Goal: Transaction & Acquisition: Purchase product/service

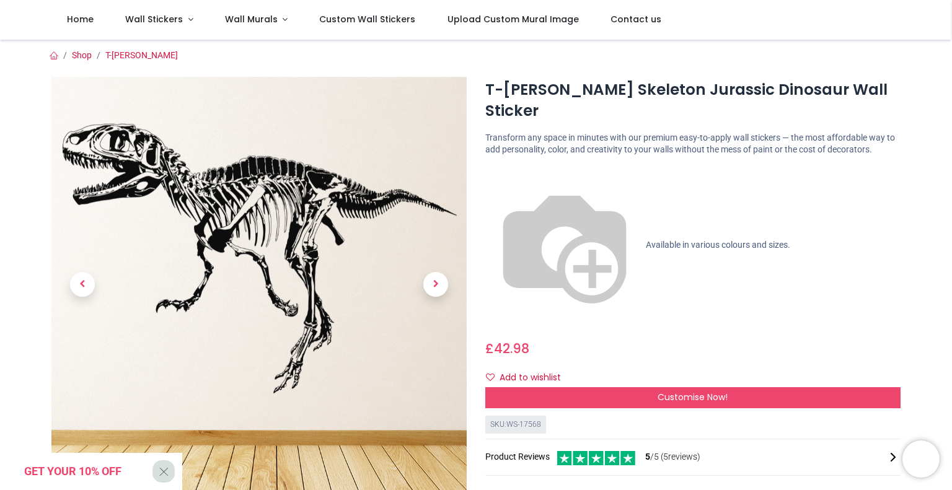
scroll to position [25, 0]
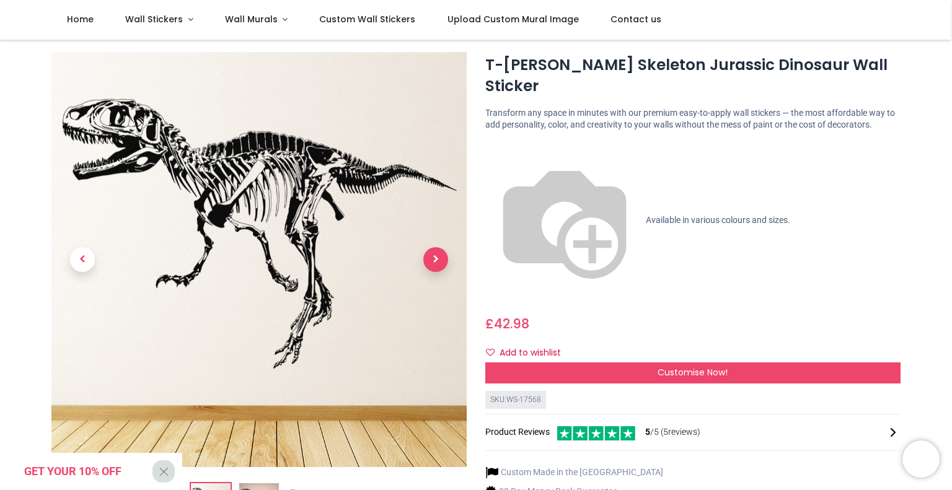
click at [433, 260] on span "Next" at bounding box center [435, 259] width 25 height 25
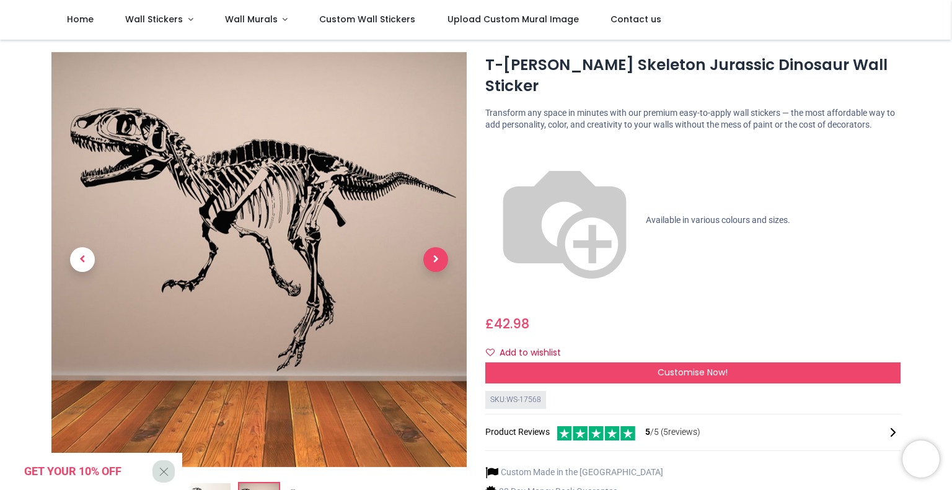
click at [433, 260] on span "Next" at bounding box center [435, 259] width 25 height 25
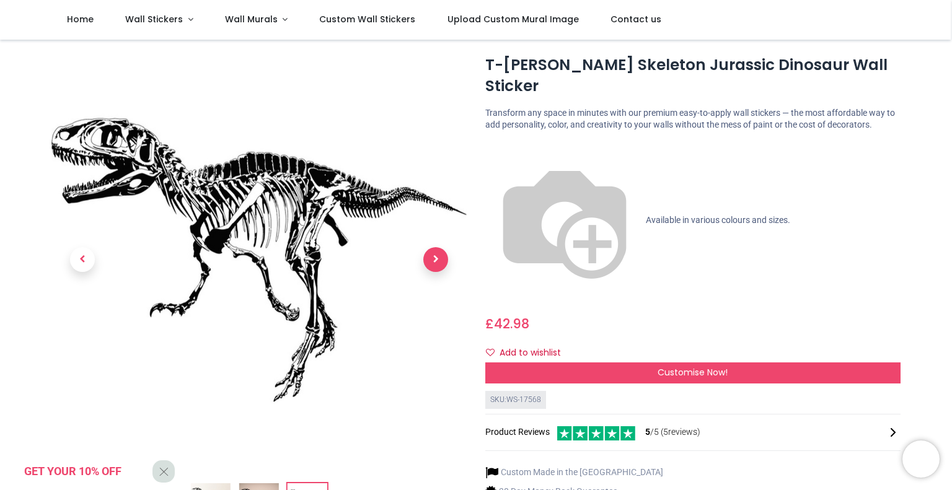
click at [433, 260] on span "Next" at bounding box center [435, 259] width 25 height 25
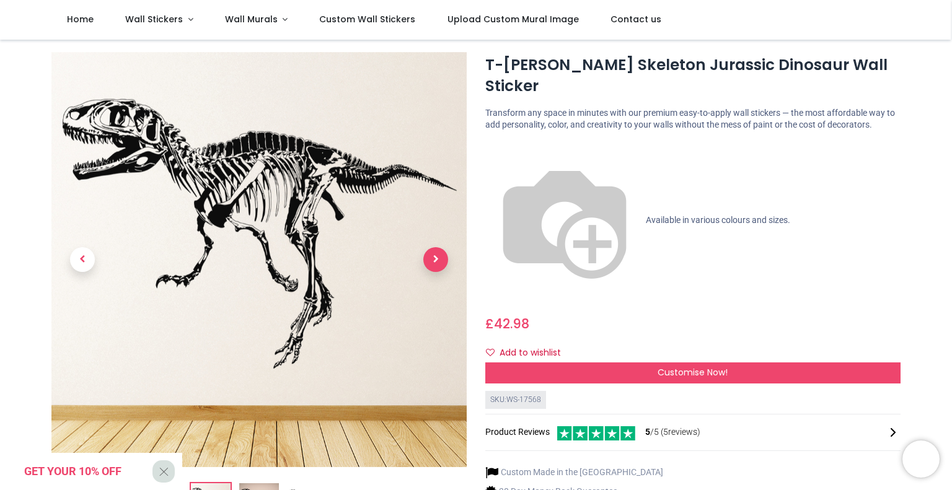
click at [433, 260] on span "Next" at bounding box center [435, 259] width 25 height 25
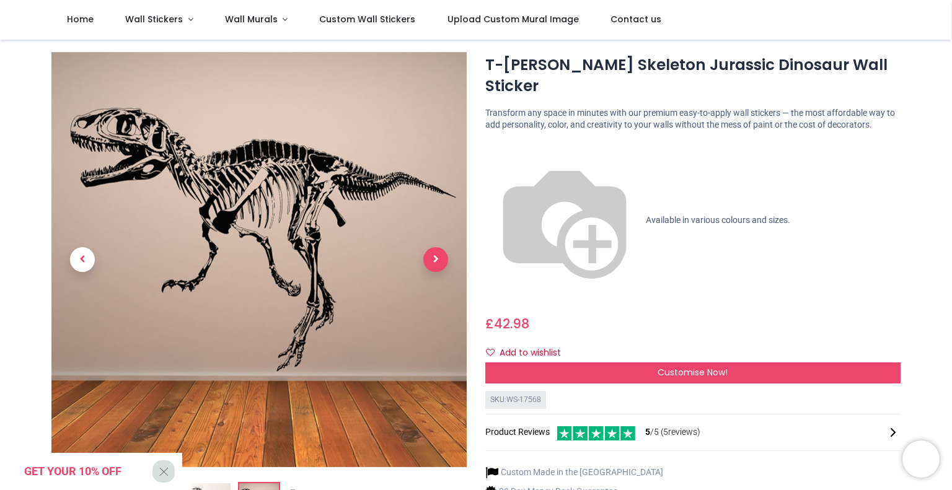
click at [433, 260] on span "Next" at bounding box center [435, 259] width 25 height 25
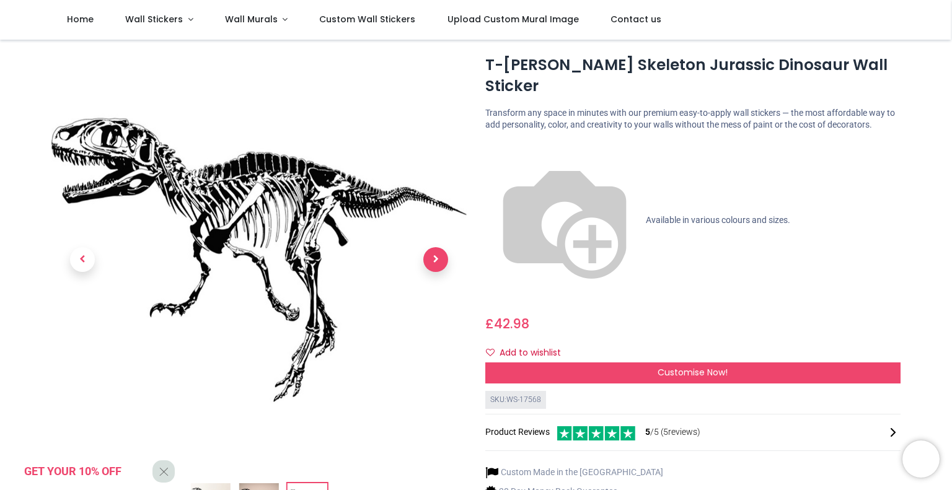
click at [433, 260] on span "Next" at bounding box center [435, 259] width 25 height 25
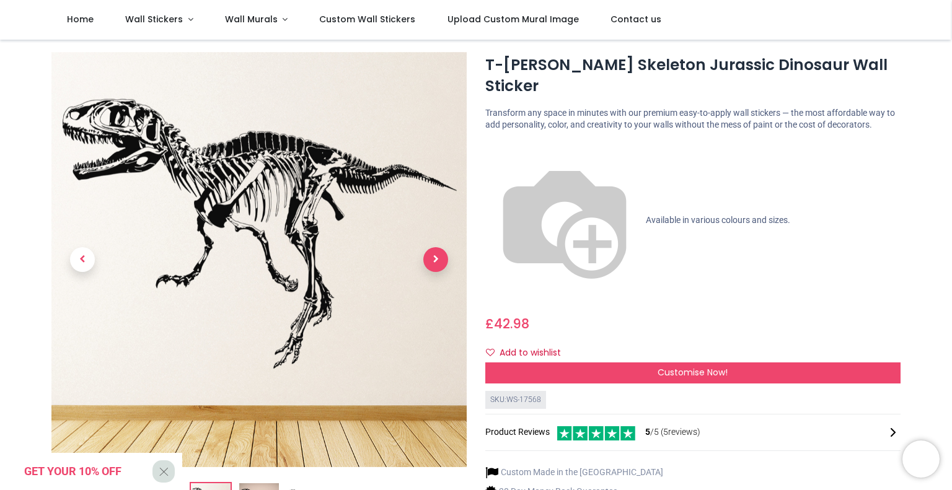
click at [428, 252] on span "Next" at bounding box center [435, 259] width 25 height 25
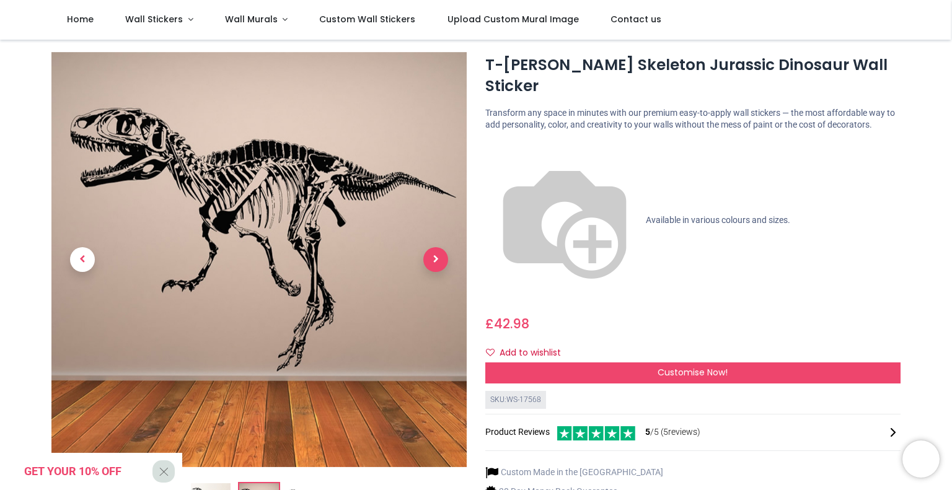
click at [428, 254] on span "Next" at bounding box center [435, 259] width 25 height 25
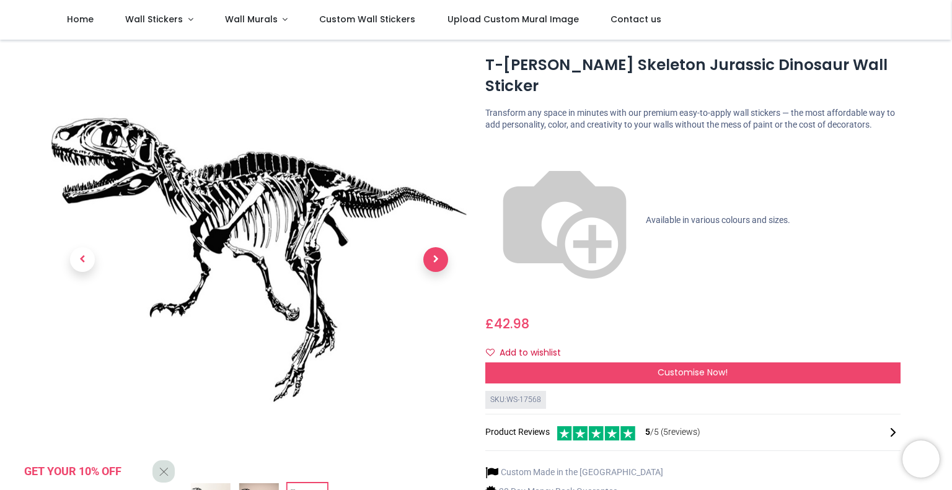
click at [428, 254] on span "Next" at bounding box center [435, 259] width 25 height 25
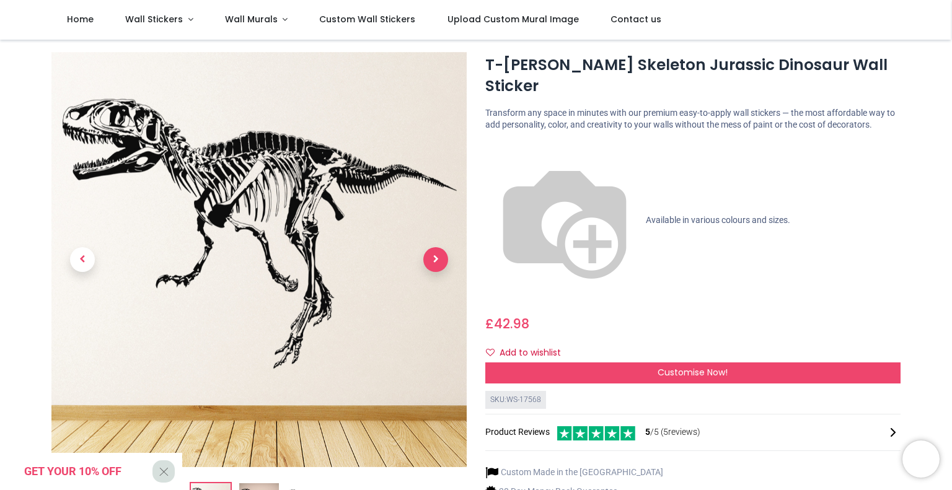
click at [428, 254] on span "Next" at bounding box center [435, 259] width 25 height 25
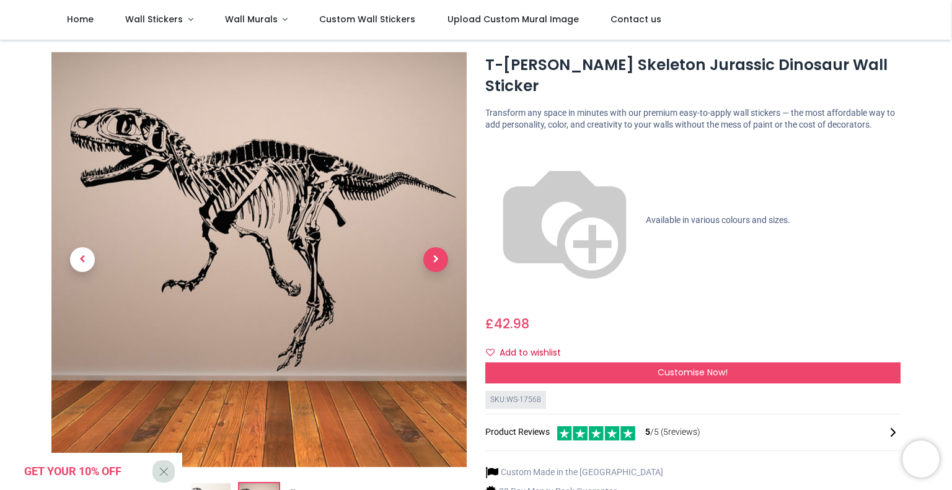
click at [428, 254] on span "Next" at bounding box center [435, 259] width 25 height 25
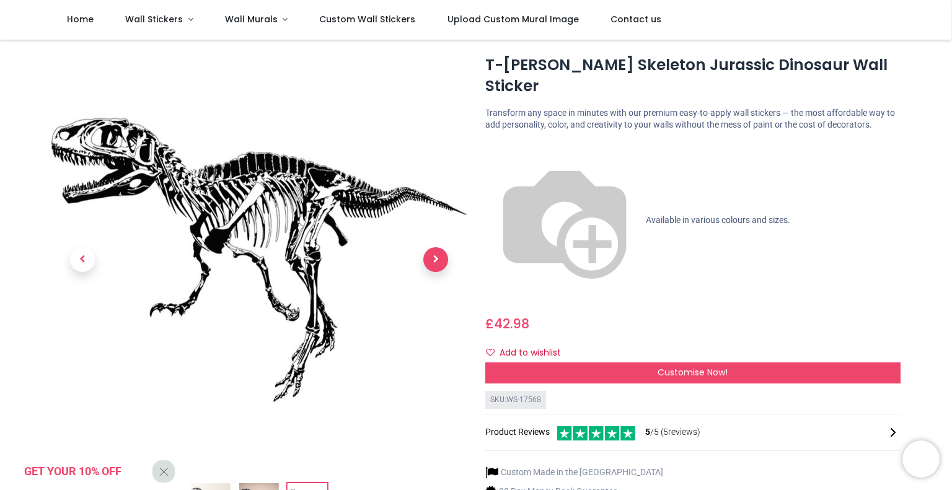
click at [428, 254] on span "Next" at bounding box center [435, 259] width 25 height 25
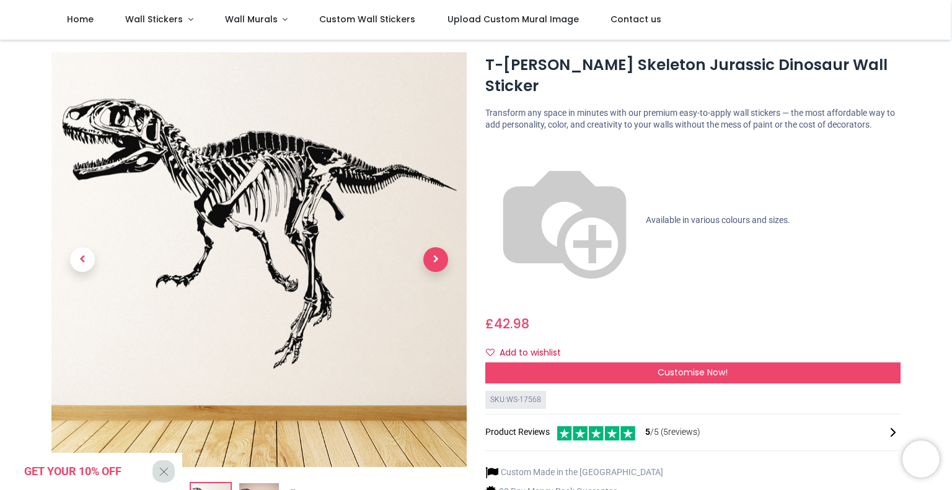
click at [428, 254] on span "Next" at bounding box center [435, 259] width 25 height 25
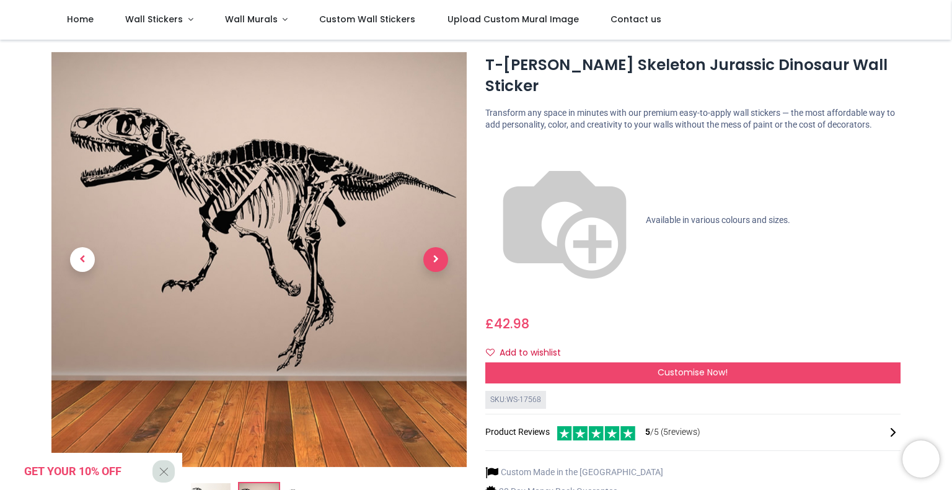
click at [428, 254] on span "Next" at bounding box center [435, 259] width 25 height 25
